Goal: Task Accomplishment & Management: Manage account settings

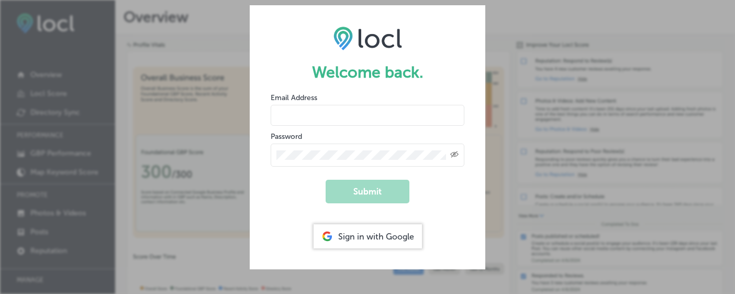
type input "[EMAIL_ADDRESS][DOMAIN_NAME]"
click at [368, 189] on button "Submit" at bounding box center [368, 192] width 84 height 24
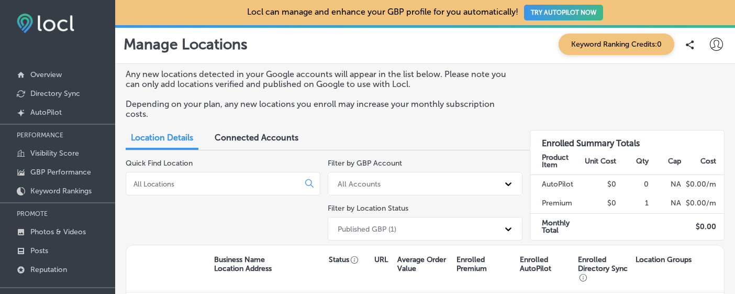
click at [257, 179] on input at bounding box center [215, 183] width 164 height 9
click at [353, 179] on div "All Accounts" at bounding box center [359, 183] width 43 height 9
click at [379, 137] on div "Location Details Connected Accounts" at bounding box center [267, 138] width 283 height 23
click at [192, 133] on span "Location Details" at bounding box center [162, 138] width 62 height 10
click at [235, 176] on div at bounding box center [223, 184] width 195 height 24
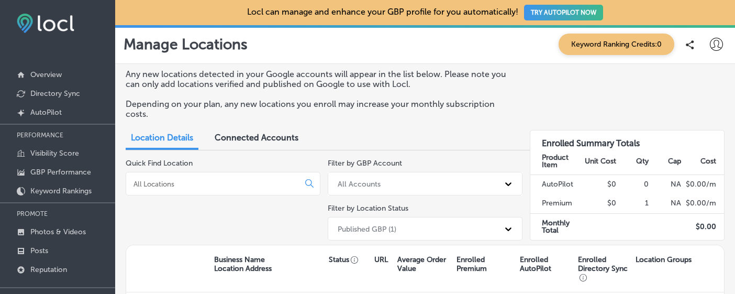
click at [237, 179] on input at bounding box center [215, 183] width 164 height 9
type input "Aspen, Co"
click at [310, 179] on icon at bounding box center [309, 183] width 8 height 8
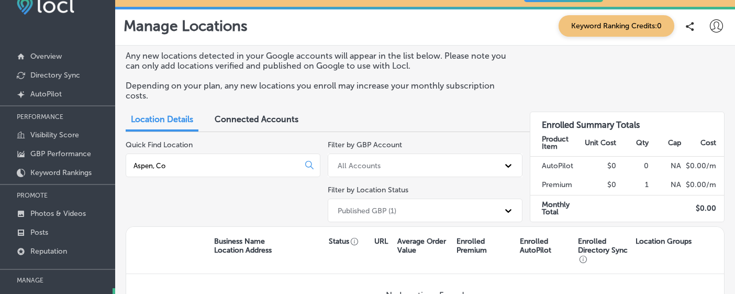
scroll to position [16, 0]
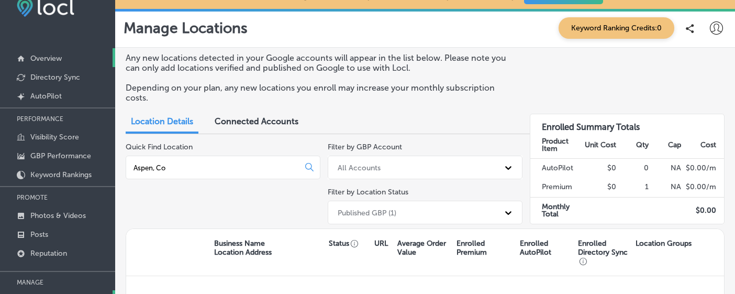
click at [58, 57] on p "Overview" at bounding box center [45, 58] width 31 height 9
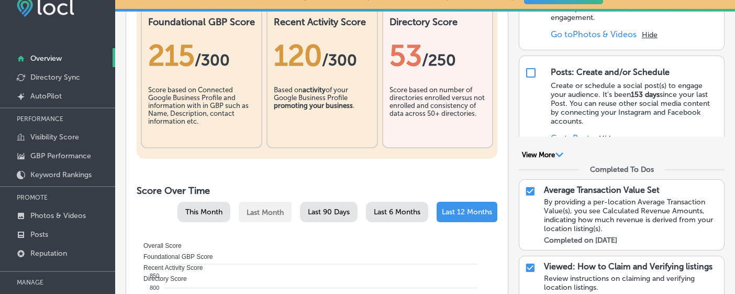
scroll to position [197, 0]
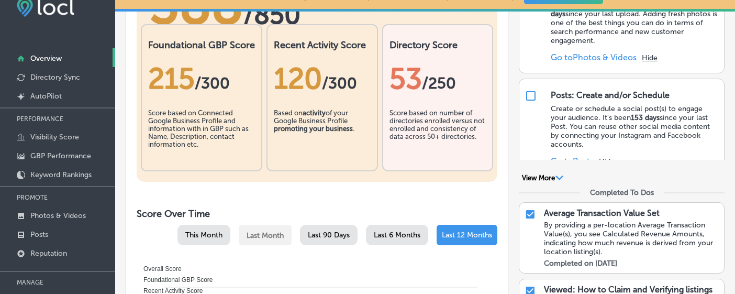
click at [317, 131] on b "promoting your business" at bounding box center [313, 129] width 79 height 8
click at [326, 112] on b "activity" at bounding box center [314, 113] width 23 height 8
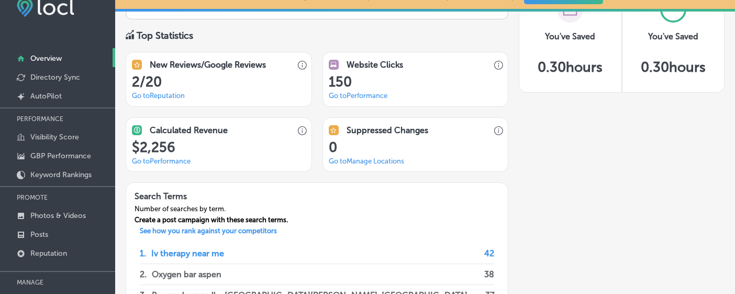
scroll to position [723, 0]
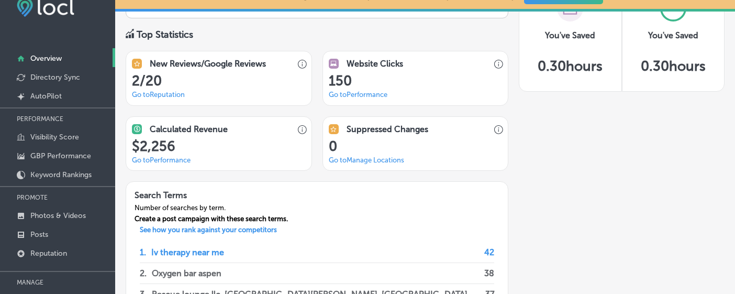
click at [175, 93] on link "Go to Reputation" at bounding box center [158, 95] width 53 height 8
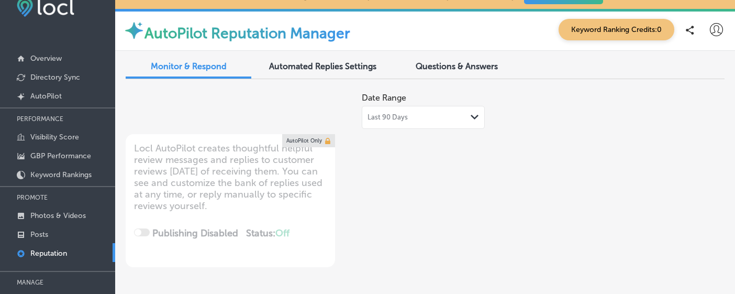
click at [326, 66] on span "Automated Replies Settings" at bounding box center [322, 66] width 107 height 10
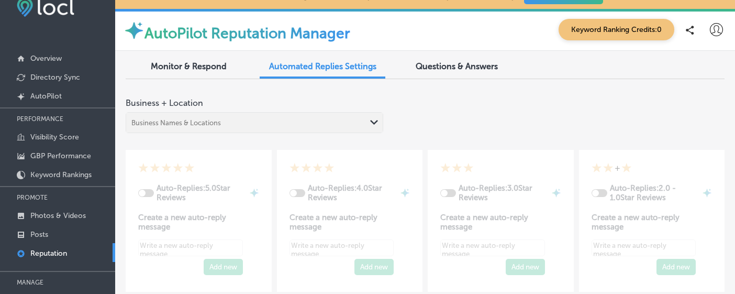
type textarea "x"
click at [447, 70] on span "Questions & Answers" at bounding box center [457, 66] width 82 height 10
